Goal: Information Seeking & Learning: Learn about a topic

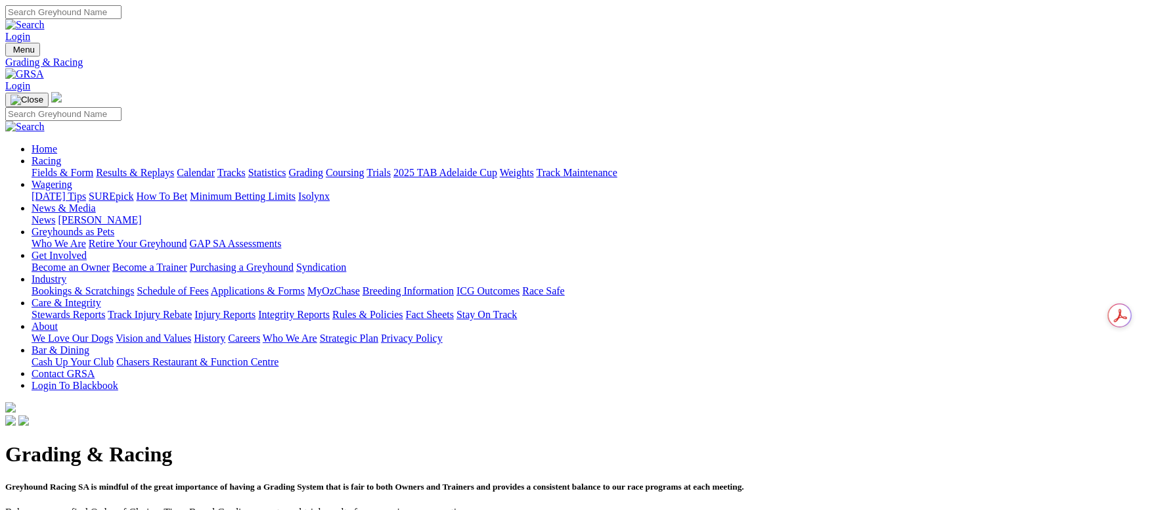
click at [174, 167] on link "Results & Replays" at bounding box center [135, 172] width 78 height 11
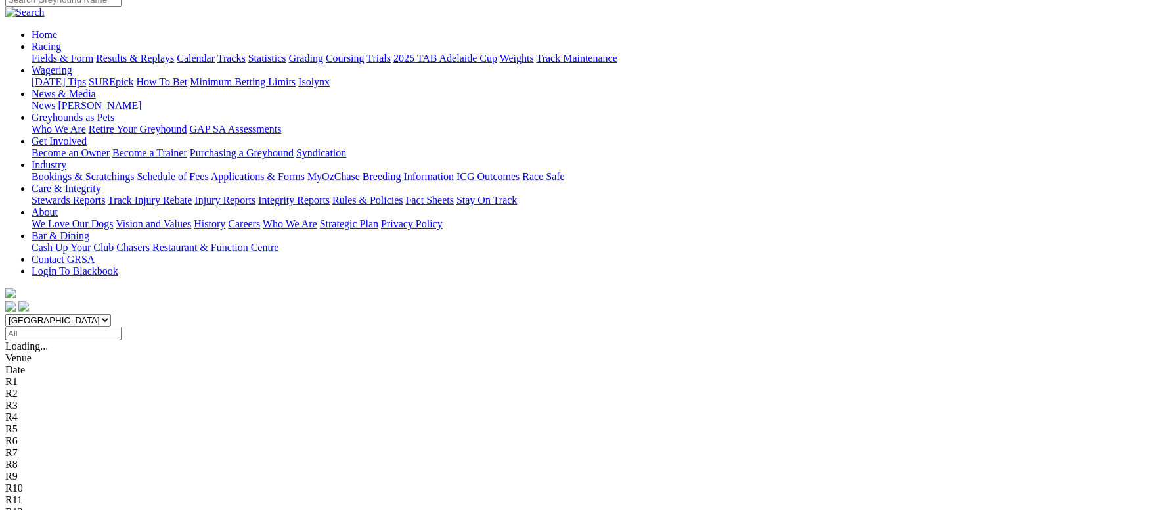
scroll to position [197, 0]
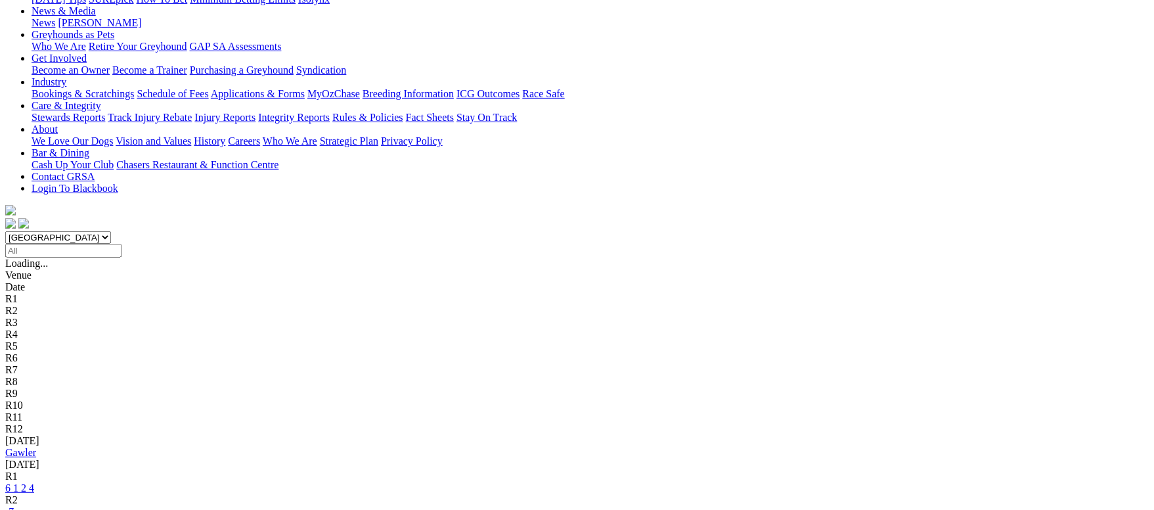
click at [34, 482] on link "6 1 2 4" at bounding box center [19, 487] width 29 height 11
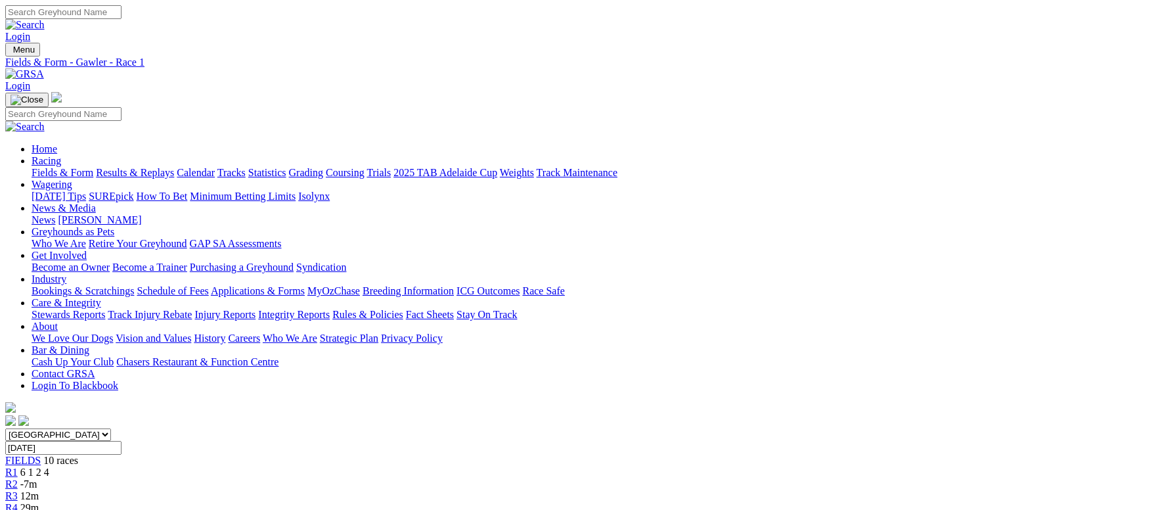
scroll to position [158, 0]
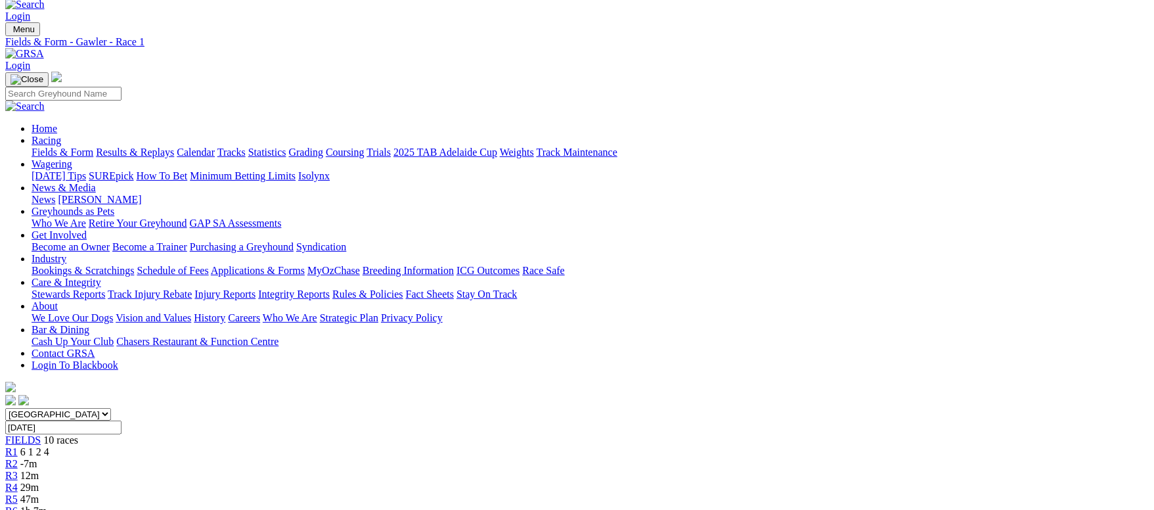
scroll to position [0, 0]
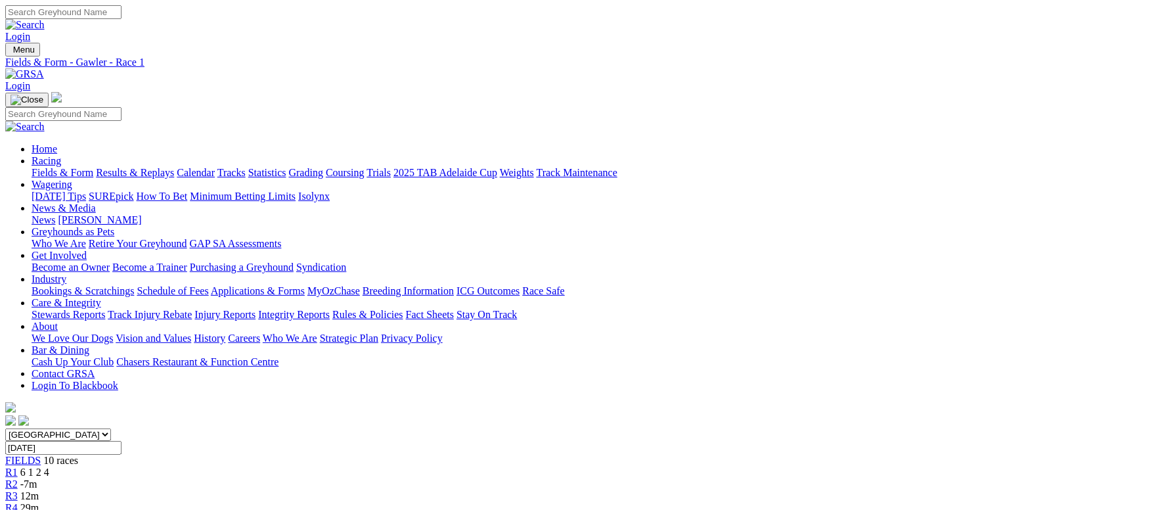
click at [67, 167] on link "Fields & Form" at bounding box center [63, 172] width 62 height 11
click at [174, 167] on link "Results & Replays" at bounding box center [135, 172] width 78 height 11
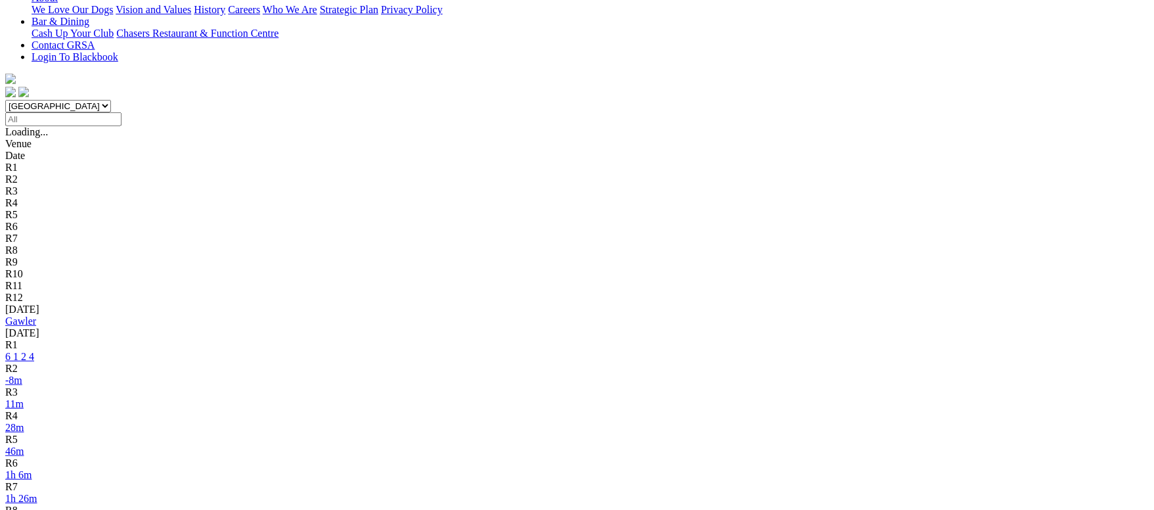
scroll to position [394, 0]
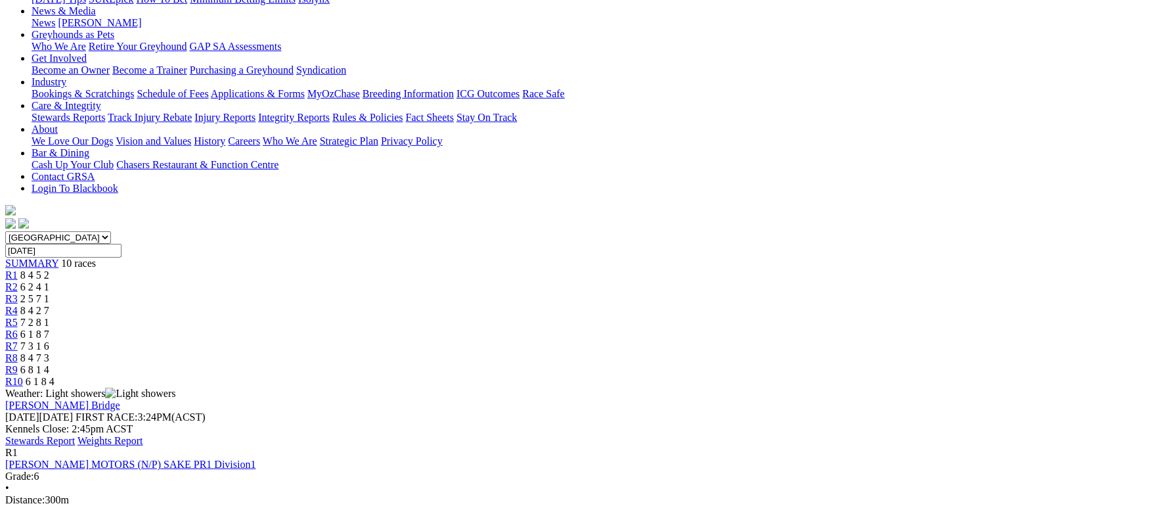
scroll to position [295, 0]
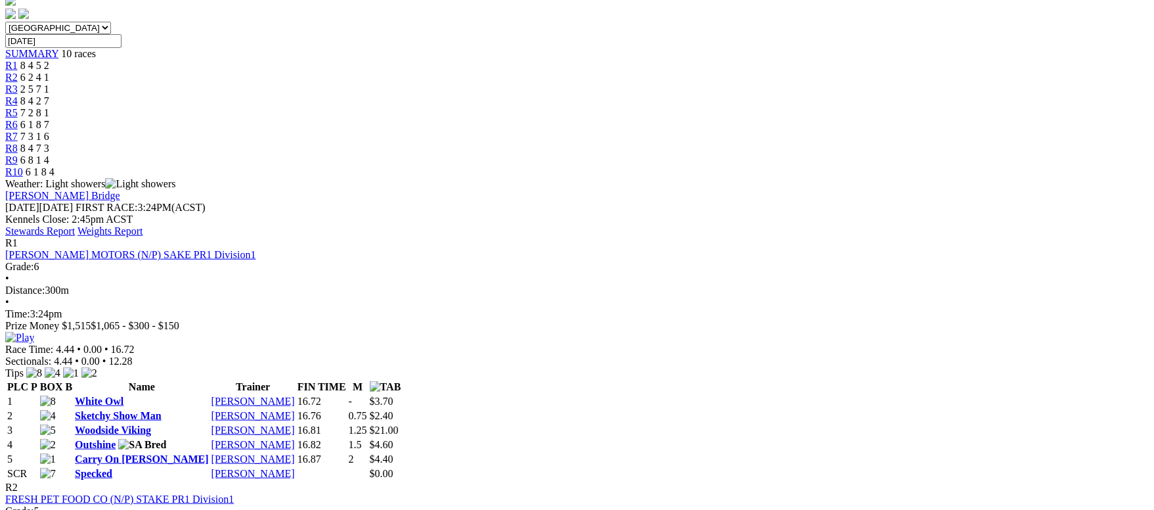
scroll to position [394, 0]
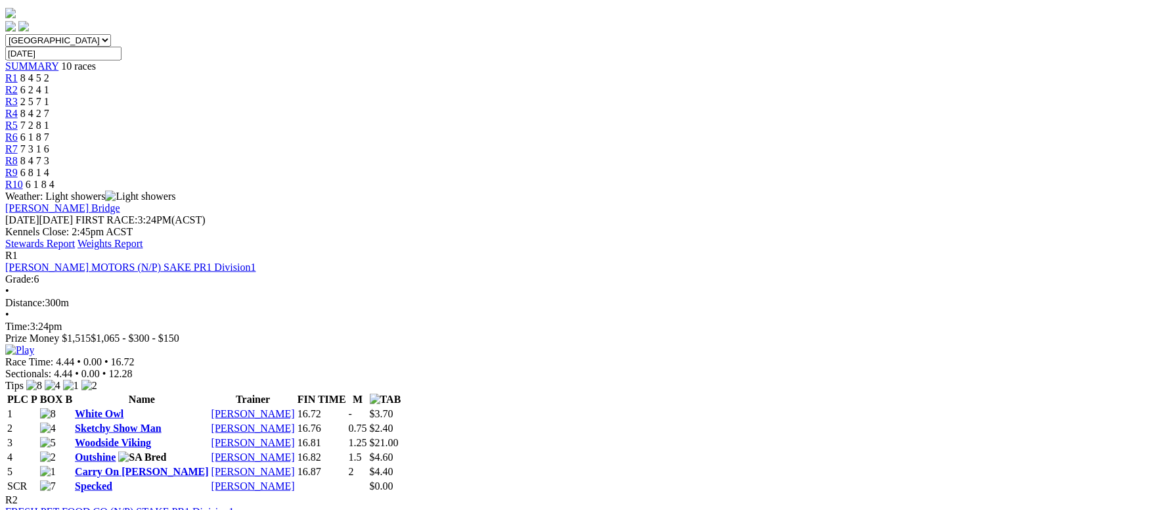
click at [209, 466] on link "Carry On Casey" at bounding box center [142, 471] width 134 height 11
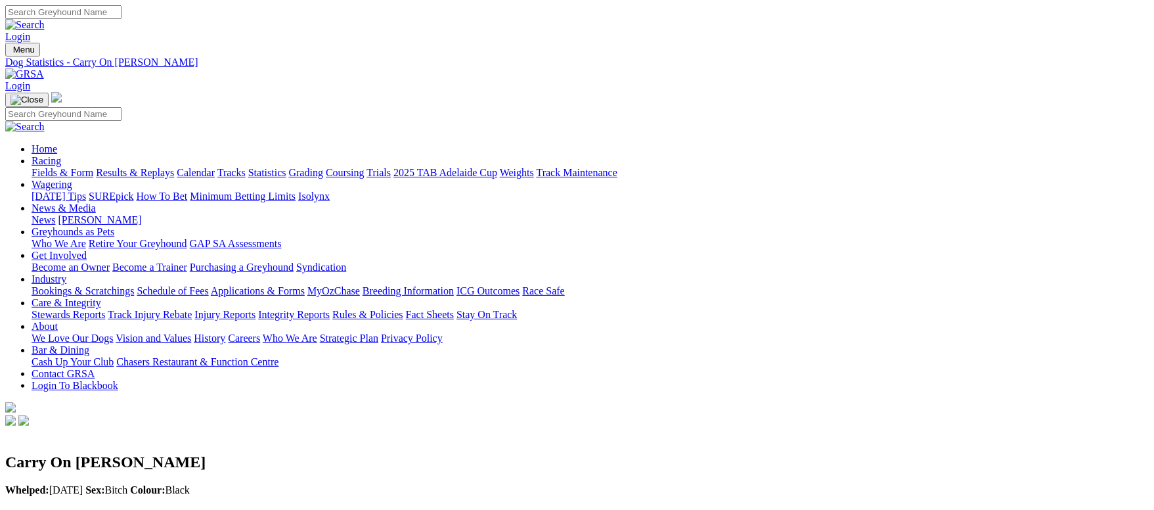
click at [93, 167] on link "Fields & Form" at bounding box center [63, 172] width 62 height 11
